Goal: Task Accomplishment & Management: Use online tool/utility

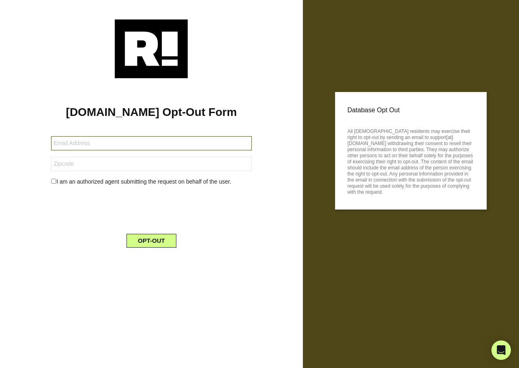
type input "[EMAIL_ADDRESS][DOMAIN_NAME]"
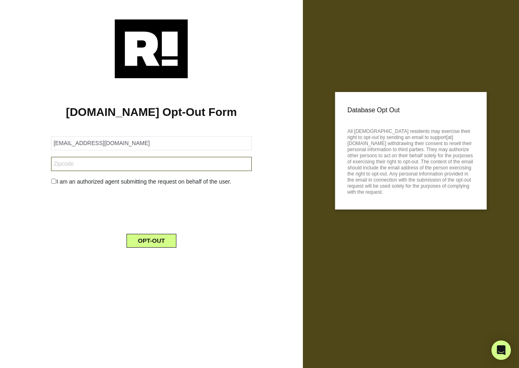
type input "55330"
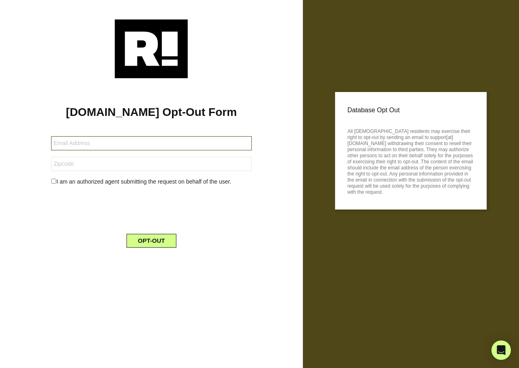
type input "[EMAIL_ADDRESS][DOMAIN_NAME]"
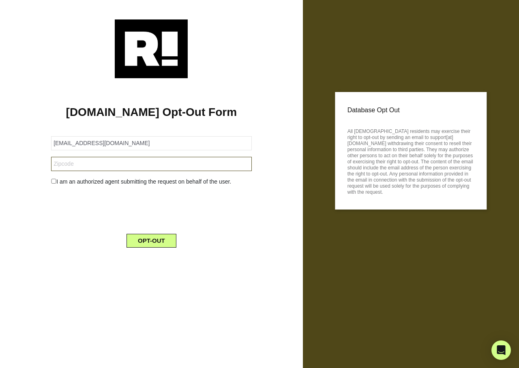
type input "90806"
